Goal: Transaction & Acquisition: Purchase product/service

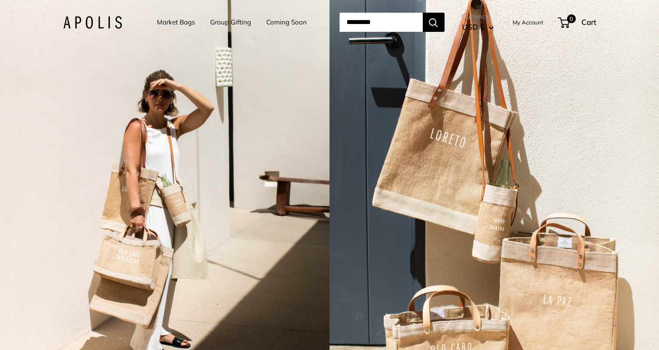
click at [171, 22] on link "Market Bags" at bounding box center [176, 22] width 38 height 12
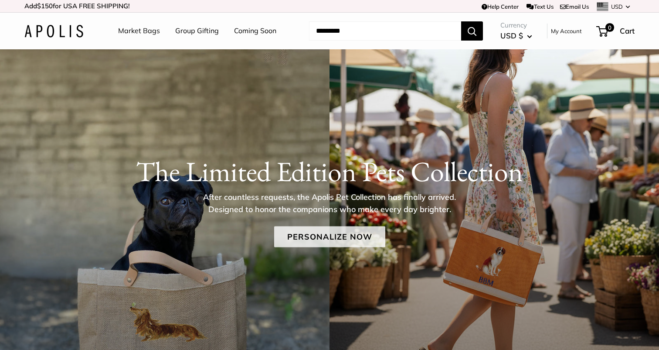
click at [307, 226] on link "Personalize Now" at bounding box center [329, 236] width 111 height 21
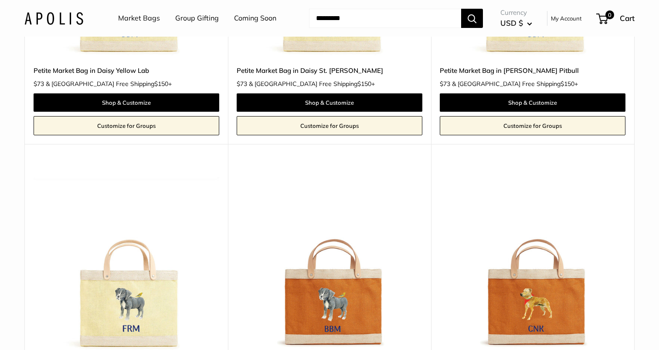
scroll to position [914, 0]
